Goal: Task Accomplishment & Management: Use online tool/utility

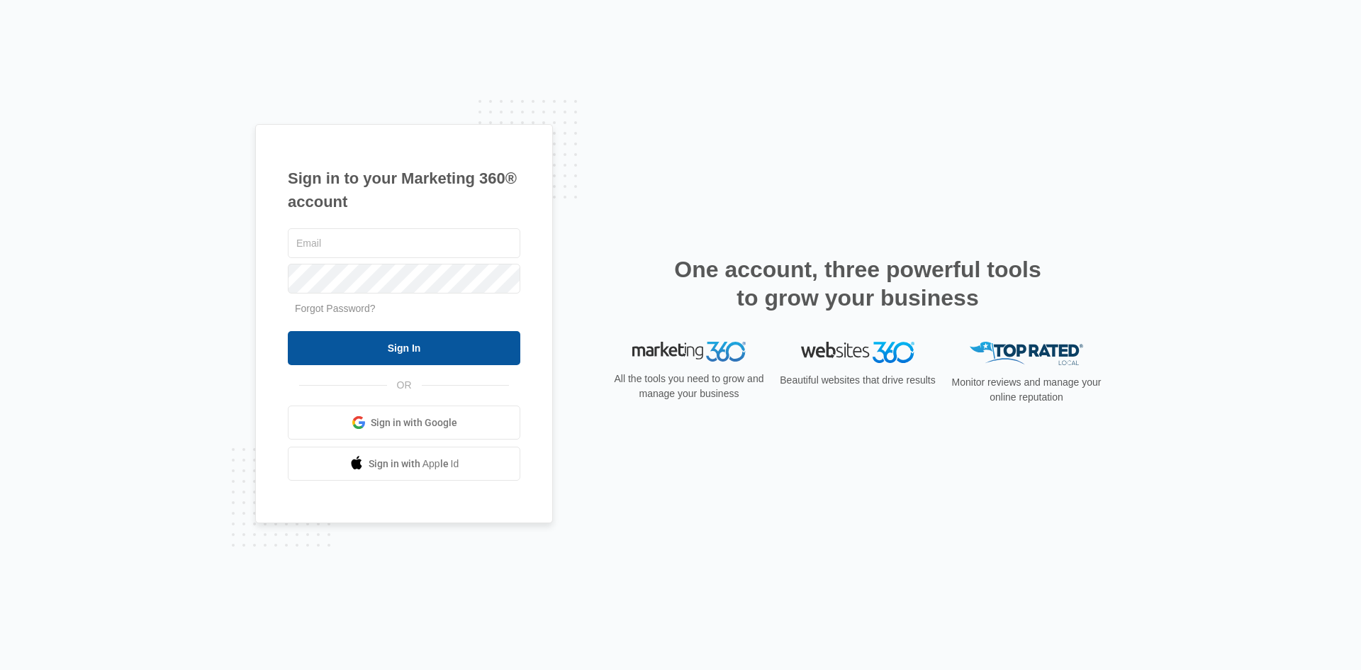
type input "[EMAIL_ADDRESS][PERSON_NAME][DOMAIN_NAME]"
click at [358, 350] on input "Sign In" at bounding box center [404, 348] width 233 height 34
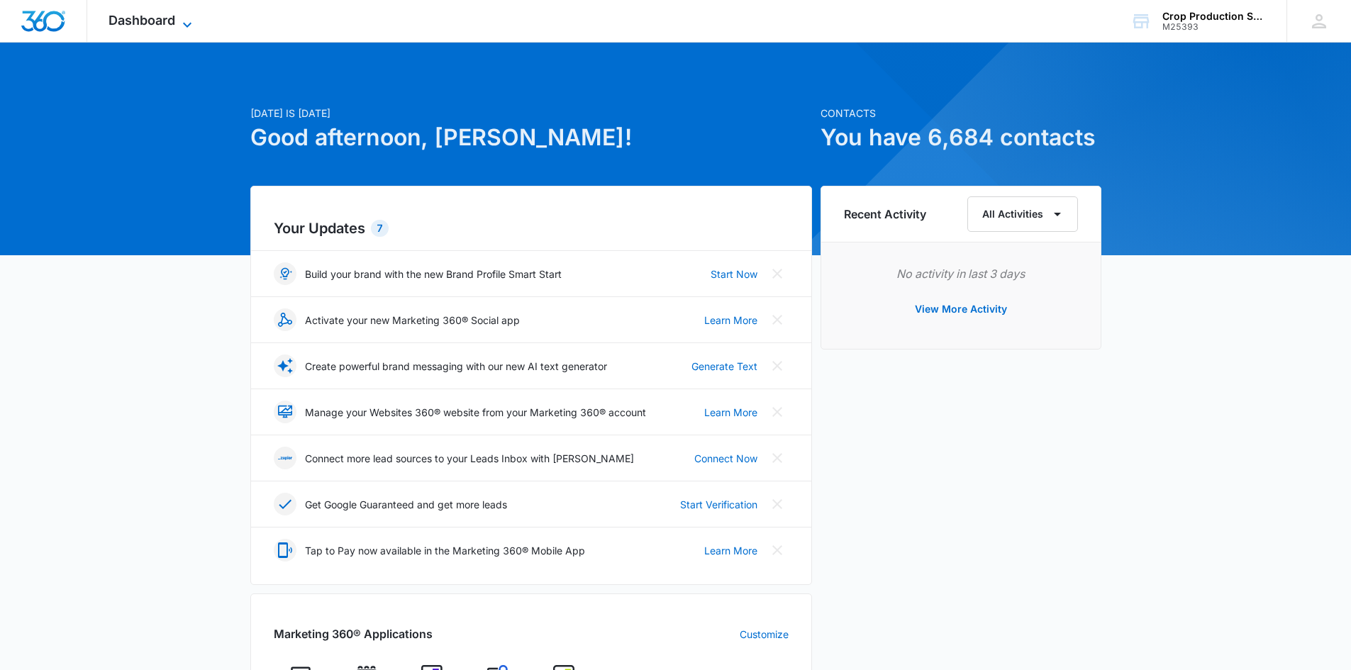
click at [185, 26] on icon at bounding box center [187, 24] width 17 height 17
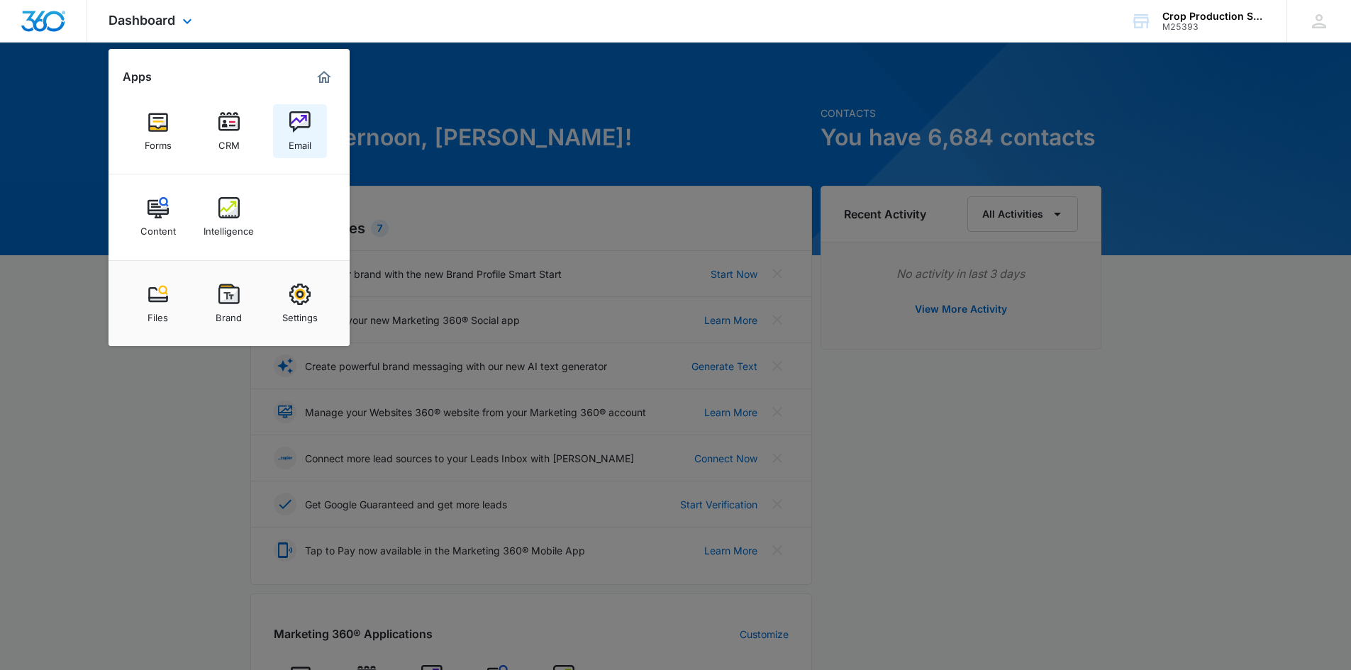
click at [303, 112] on img at bounding box center [299, 121] width 21 height 21
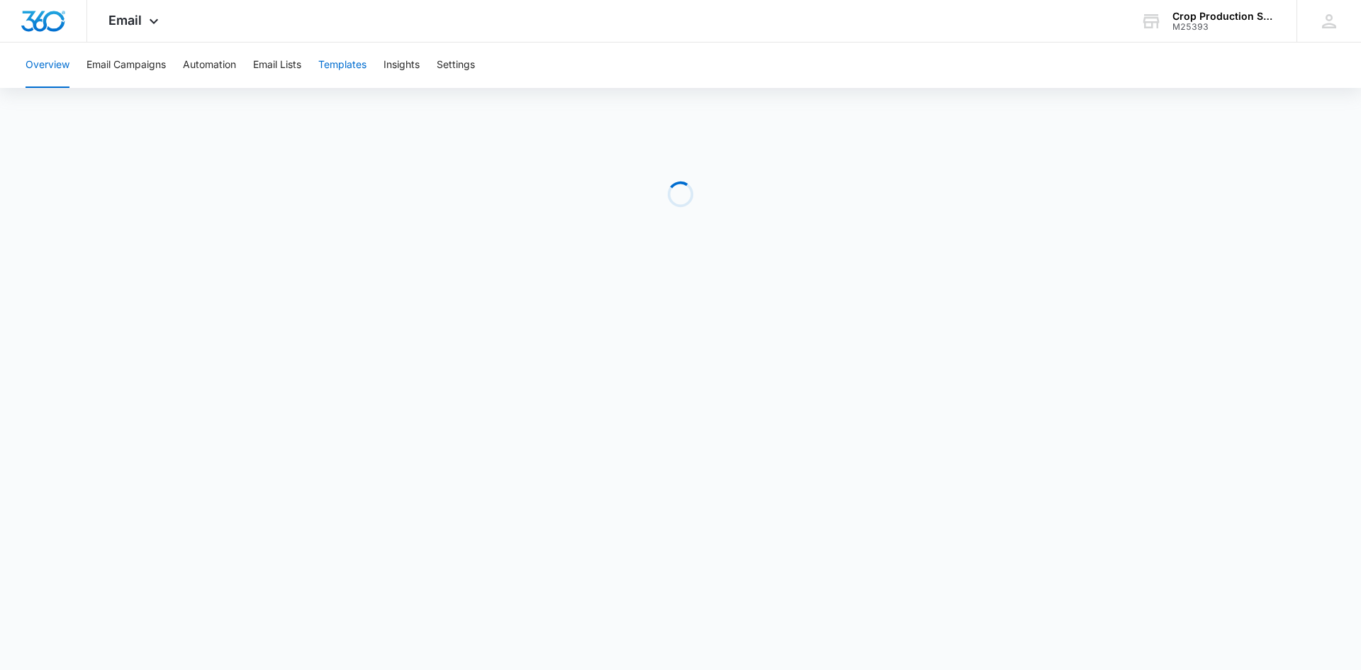
click at [343, 65] on button "Templates" at bounding box center [342, 65] width 48 height 45
